Goal: Find specific page/section: Find specific page/section

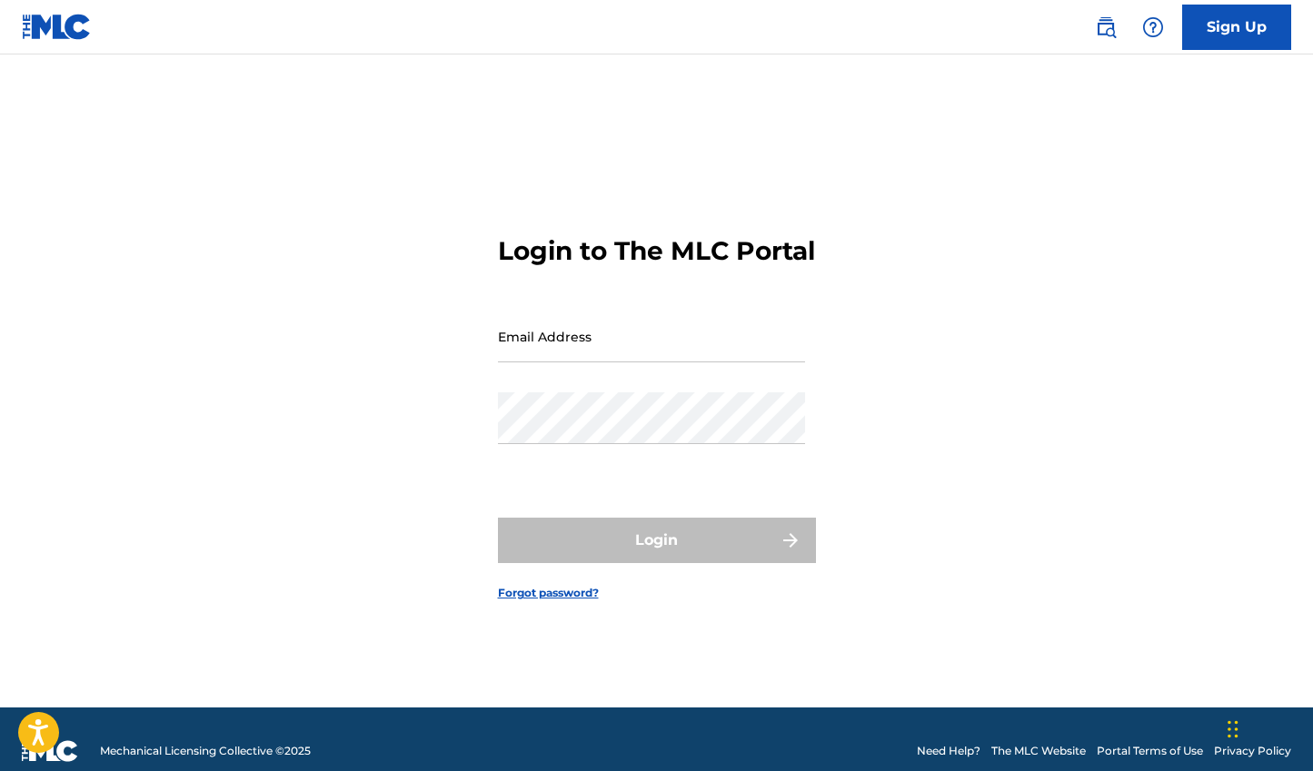
click at [602, 384] on div "Email Address" at bounding box center [651, 352] width 307 height 82
click at [602, 362] on input "Email Address" at bounding box center [651, 337] width 307 height 52
type input "[EMAIL_ADDRESS][DOMAIN_NAME]"
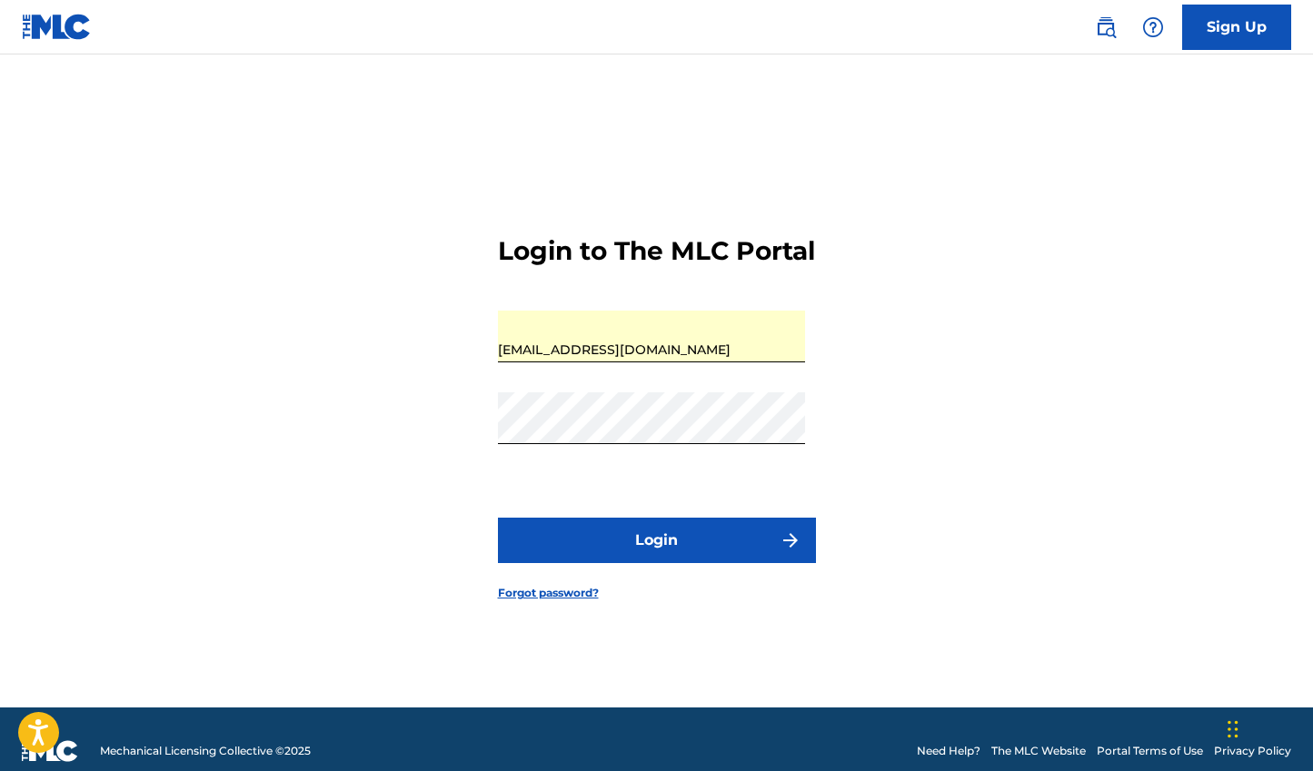
click at [603, 562] on button "Login" at bounding box center [657, 540] width 318 height 45
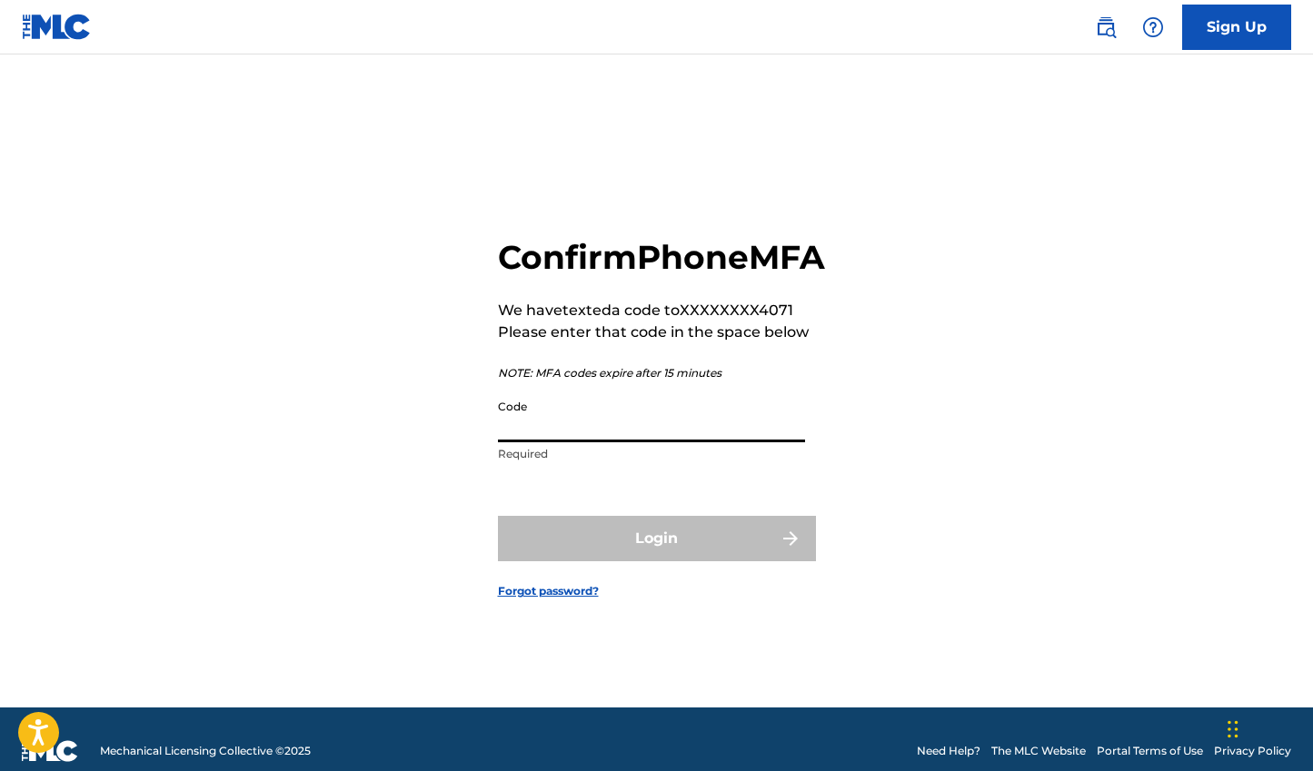
click at [639, 441] on input "Code" at bounding box center [651, 417] width 307 height 52
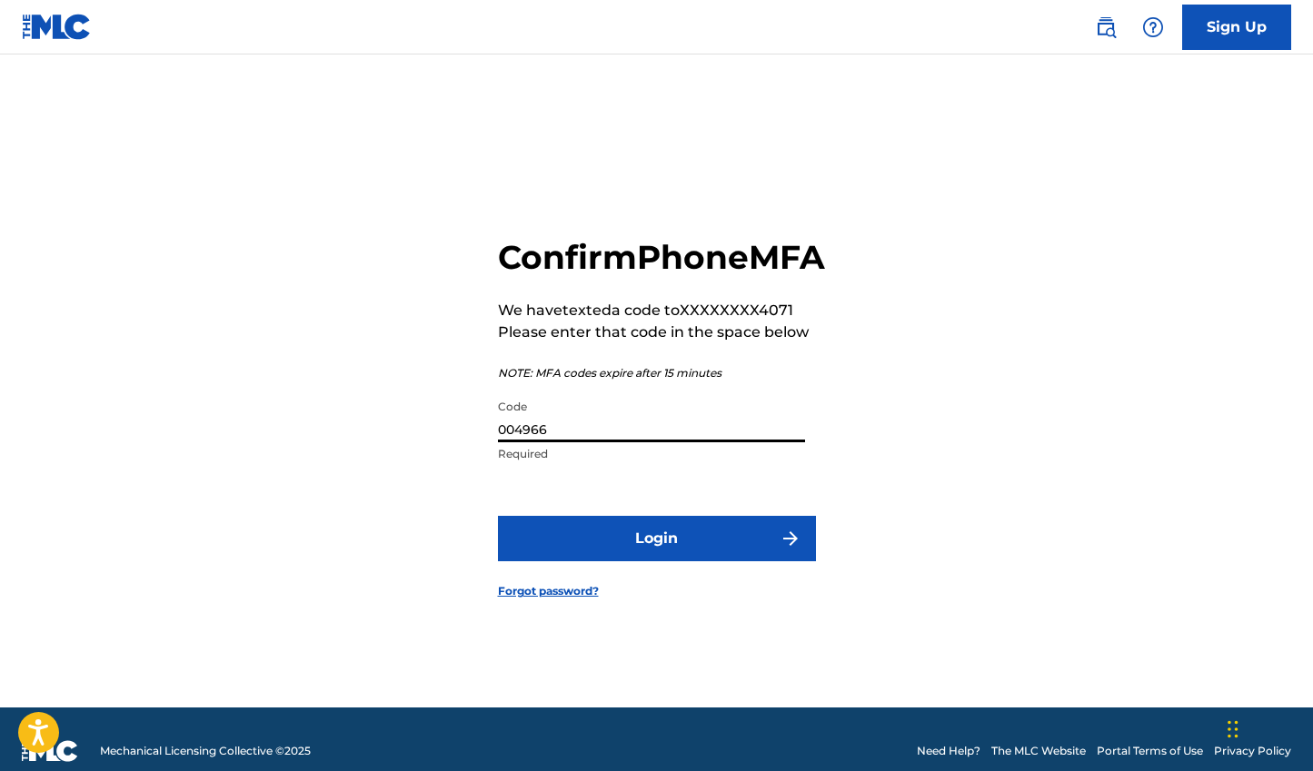
type input "004966"
click at [701, 550] on button "Login" at bounding box center [657, 538] width 318 height 45
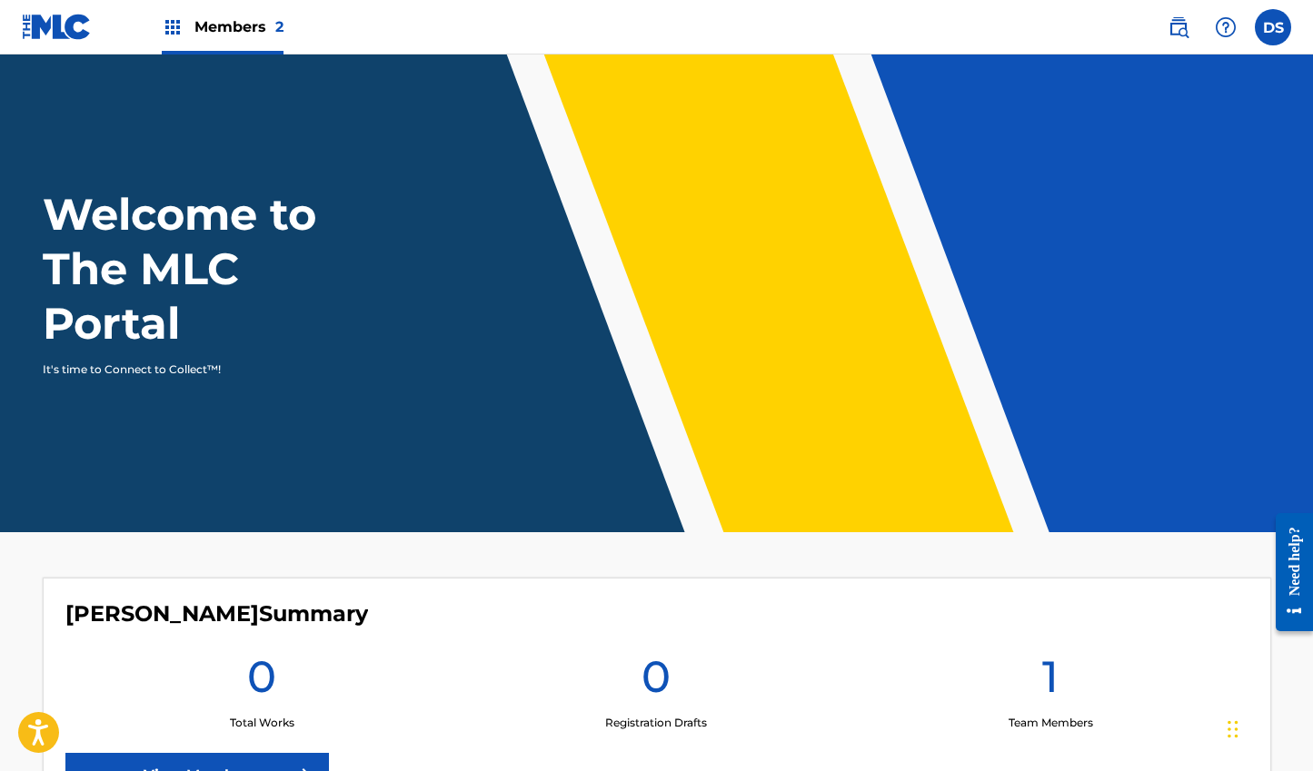
click at [1261, 20] on label at bounding box center [1272, 27] width 36 height 36
click at [1273, 27] on input "DS [PERSON_NAME] [EMAIL_ADDRESS][DOMAIN_NAME] Profile Log out" at bounding box center [1273, 27] width 0 height 0
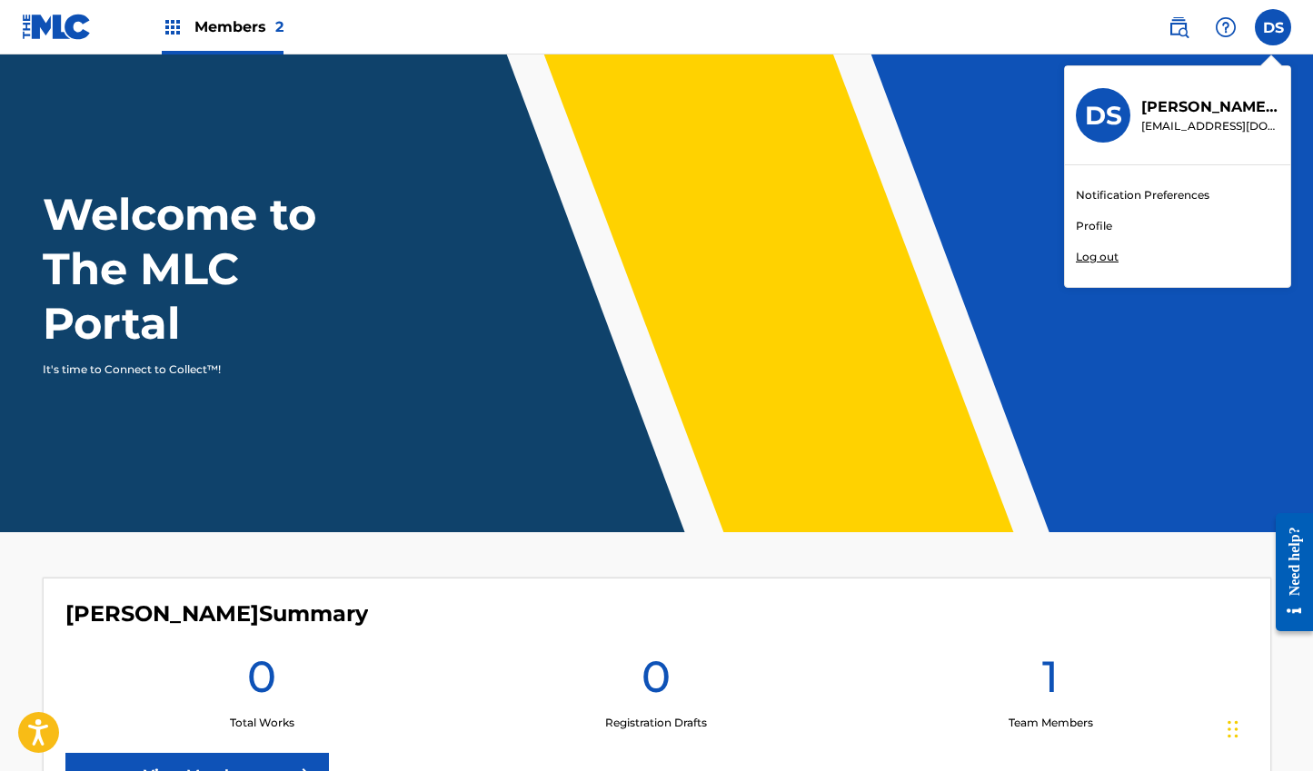
click at [1273, 18] on div "DS DS [PERSON_NAME] [EMAIL_ADDRESS][DOMAIN_NAME] Notification Preferences Profi…" at bounding box center [1272, 27] width 36 height 36
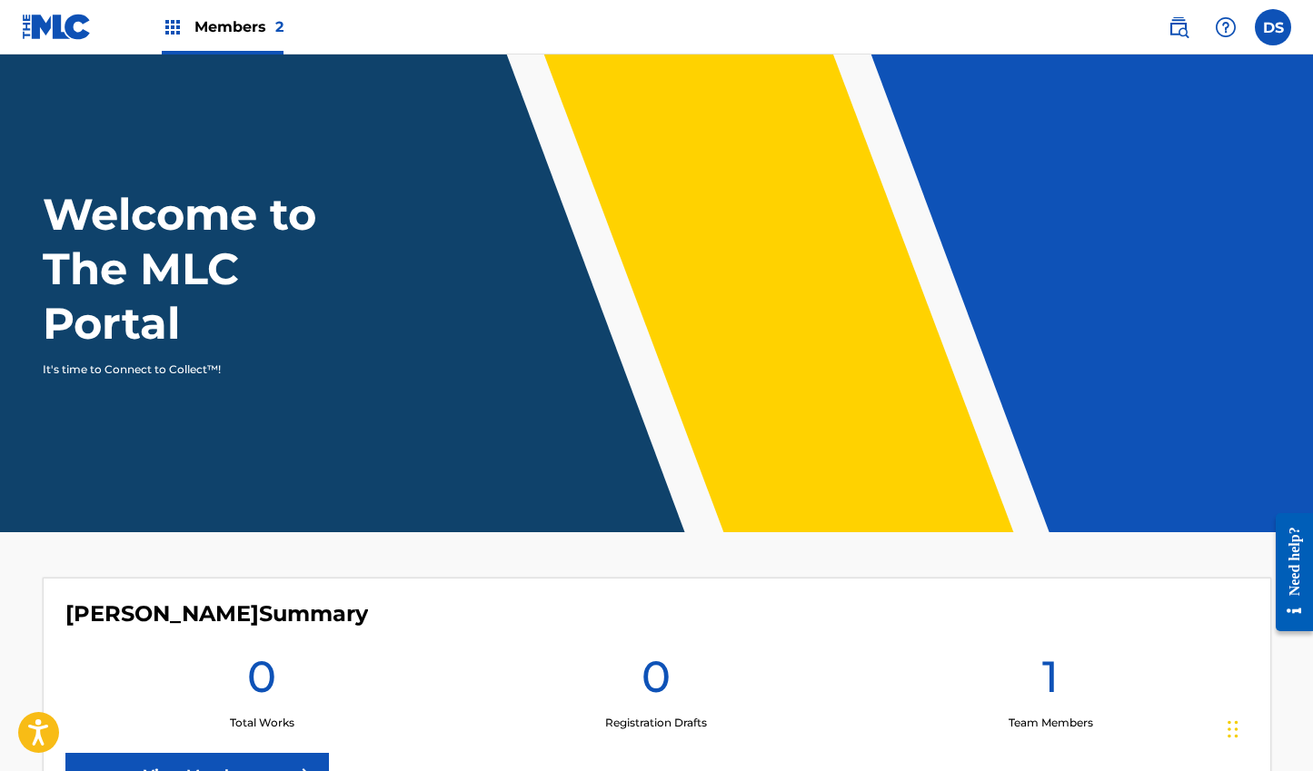
click at [173, 31] on img at bounding box center [173, 27] width 22 height 22
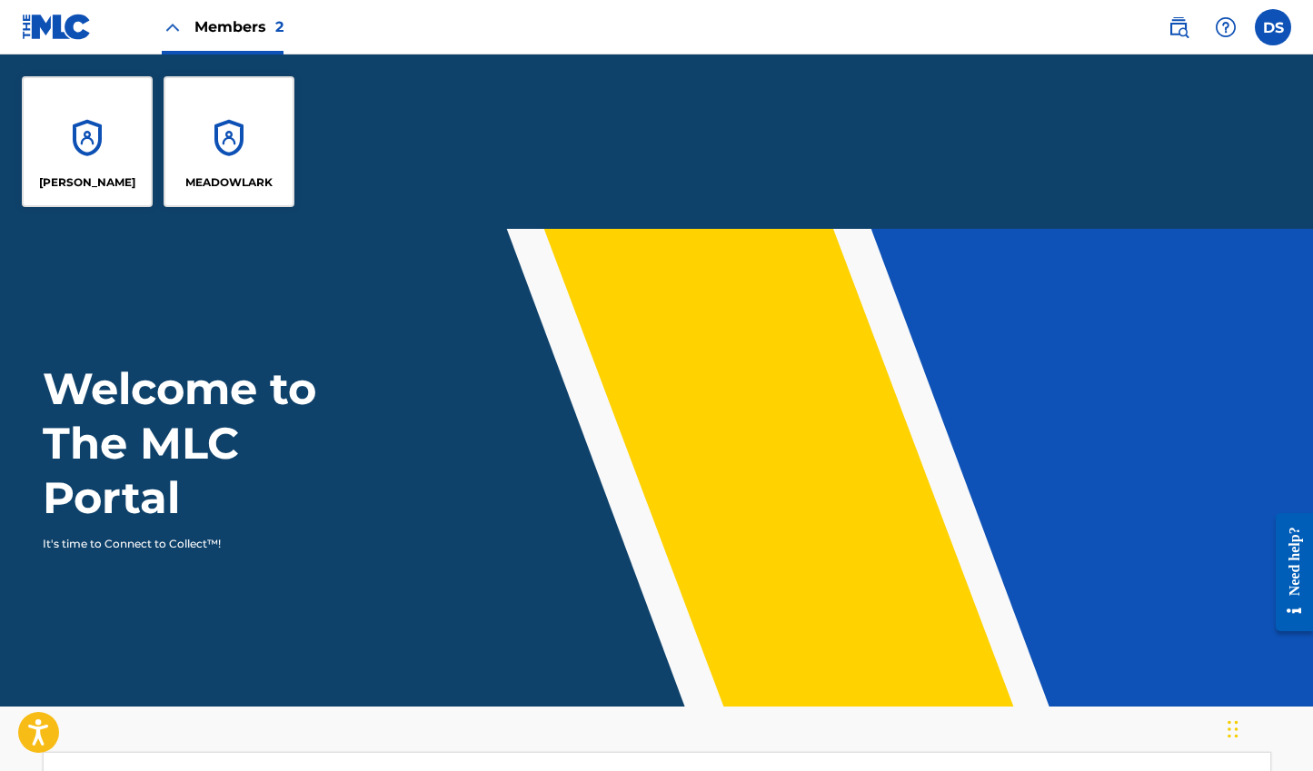
click at [106, 133] on div "[PERSON_NAME]" at bounding box center [87, 141] width 131 height 131
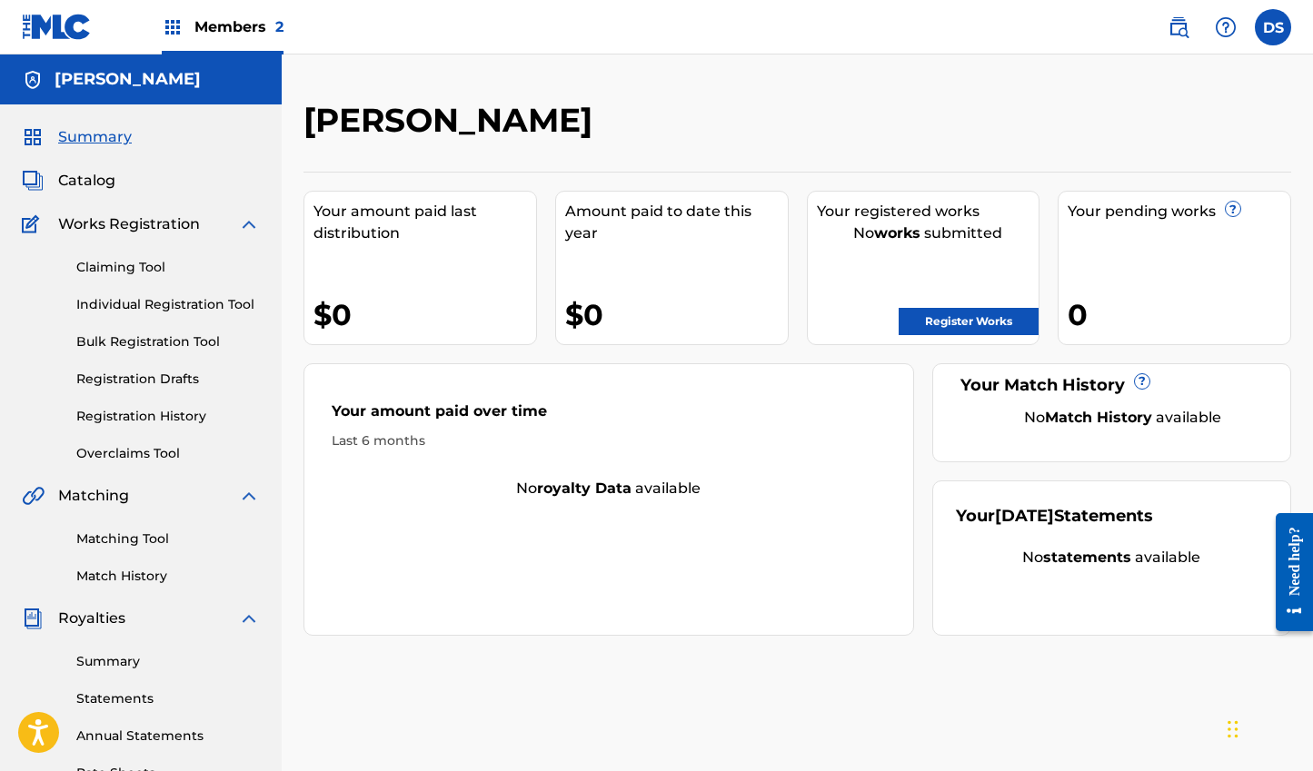
click at [83, 181] on span "Catalog" at bounding box center [86, 181] width 57 height 22
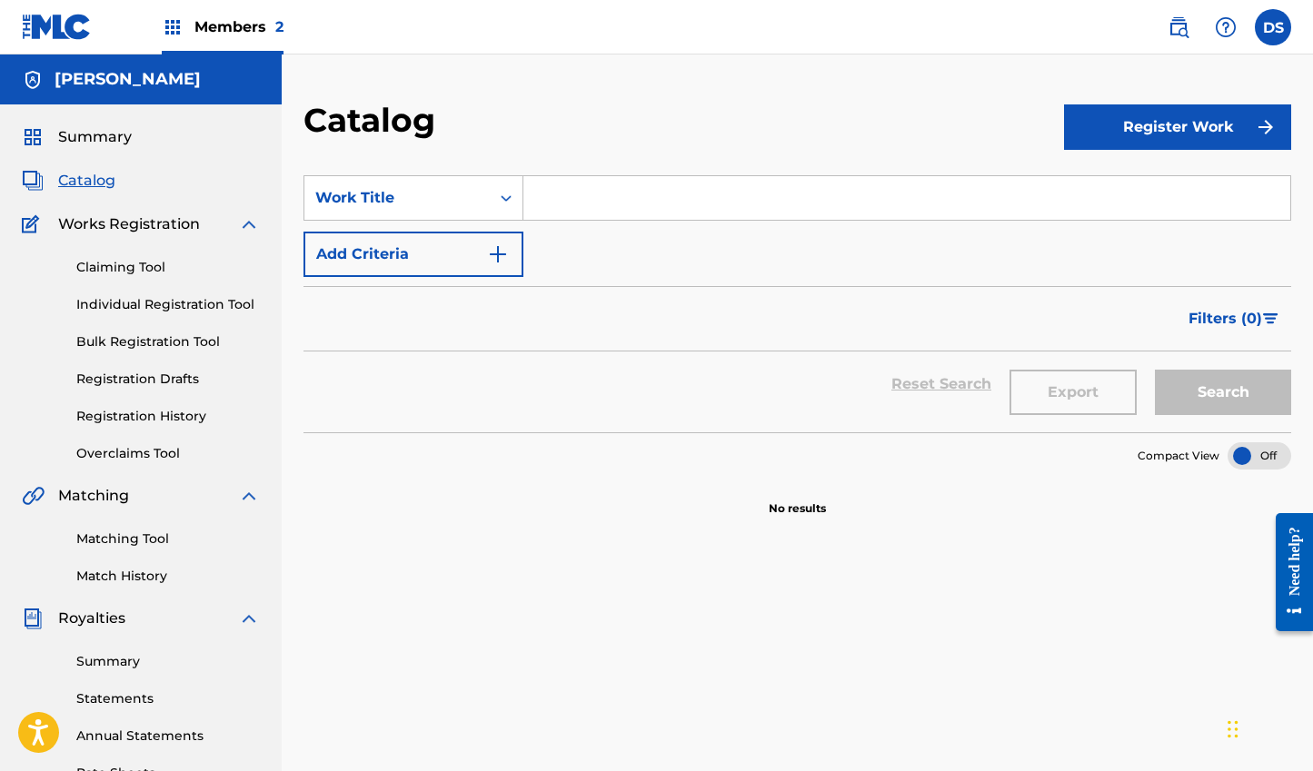
click at [289, 18] on nav "Members 2 DS DS [PERSON_NAME] [EMAIL_ADDRESS][DOMAIN_NAME] Notification Prefere…" at bounding box center [656, 27] width 1313 height 55
click at [276, 23] on span "2" at bounding box center [279, 26] width 8 height 17
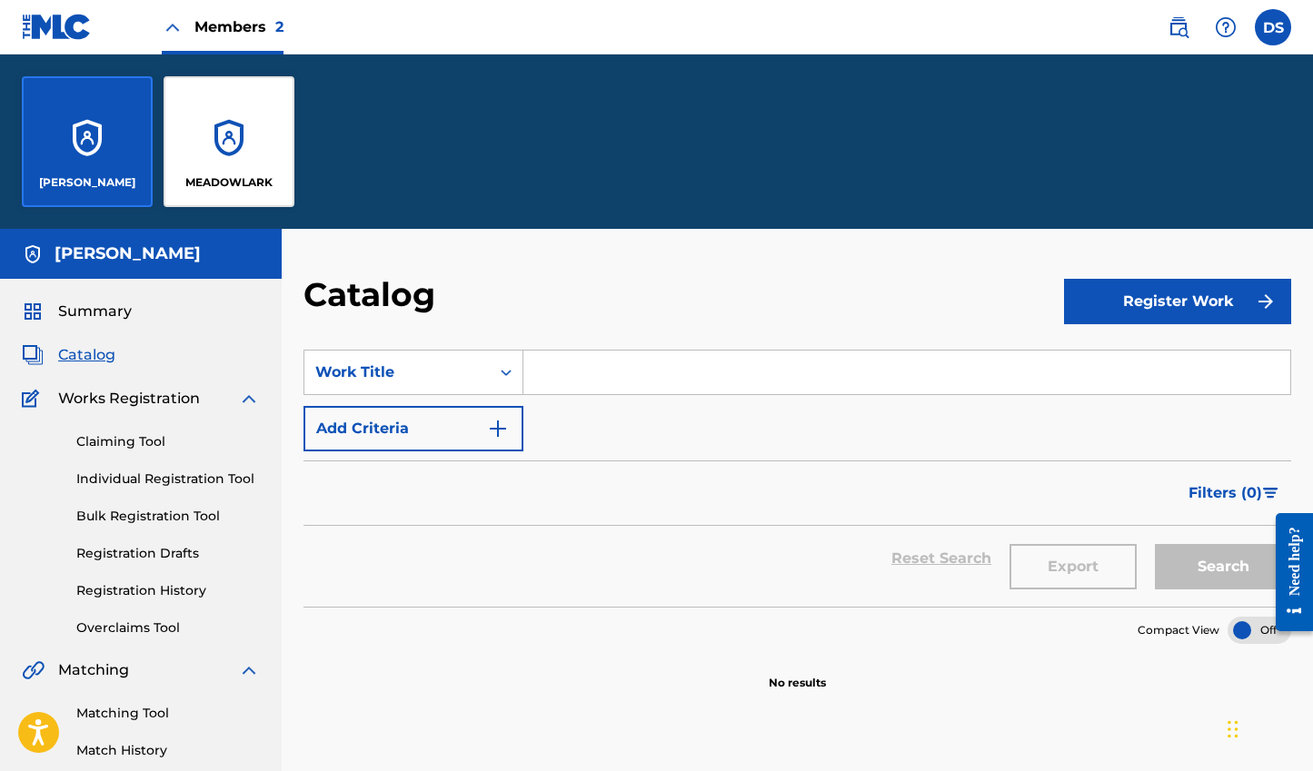
click at [184, 169] on div "MEADOWLARK" at bounding box center [229, 141] width 131 height 131
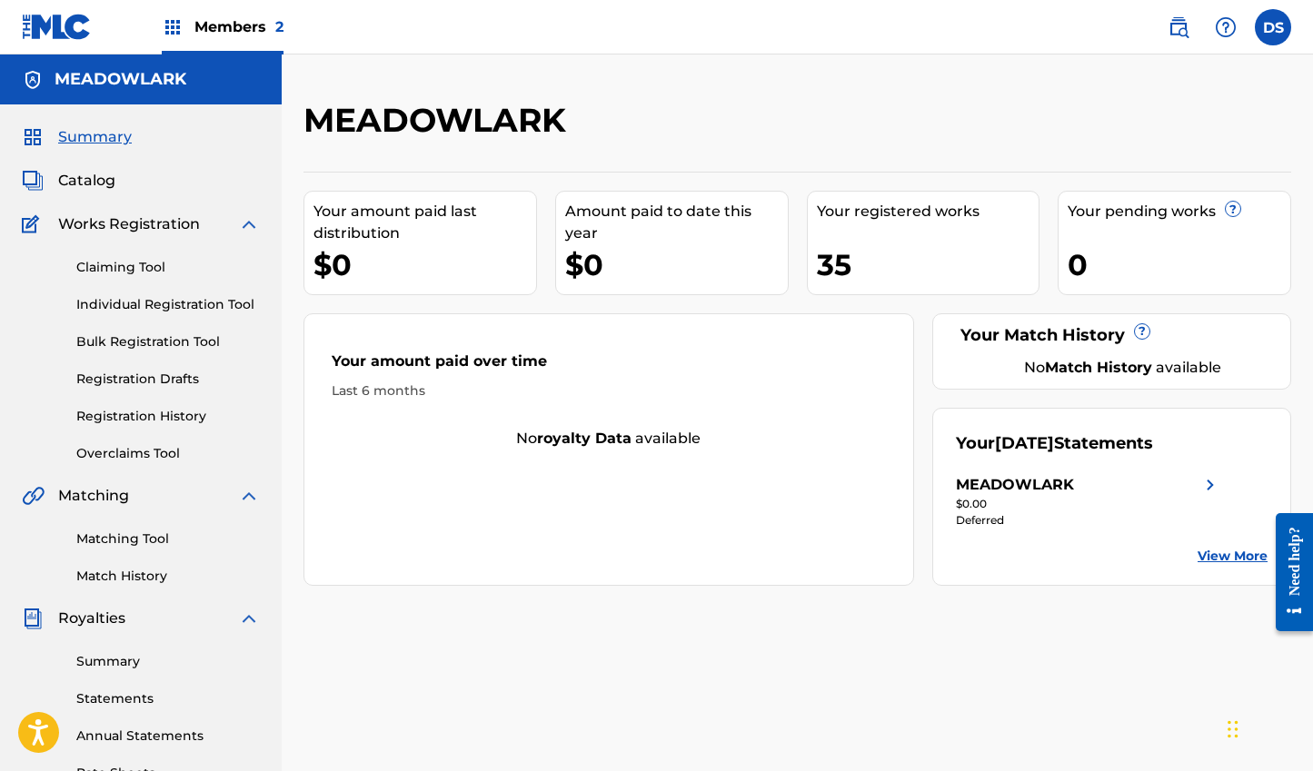
click at [97, 183] on span "Catalog" at bounding box center [86, 181] width 57 height 22
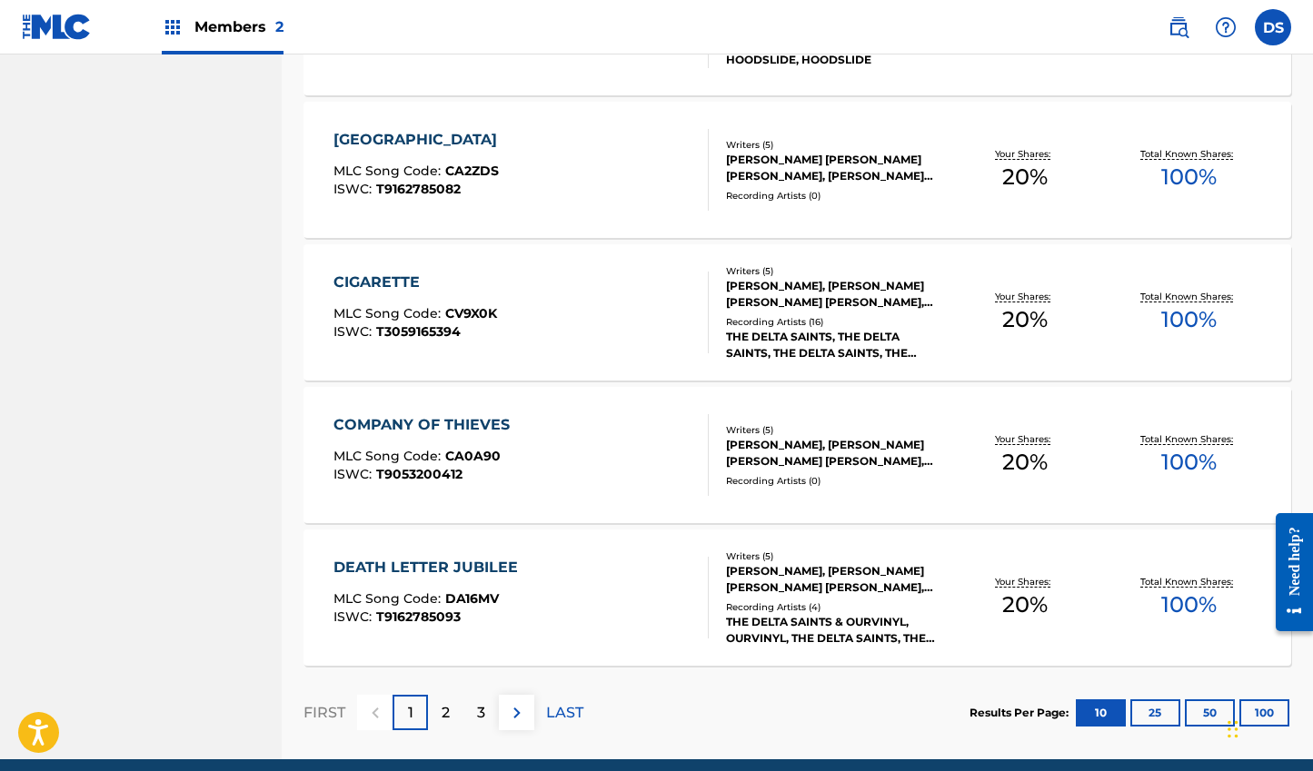
scroll to position [1308, 0]
